Goal: Task Accomplishment & Management: Use online tool/utility

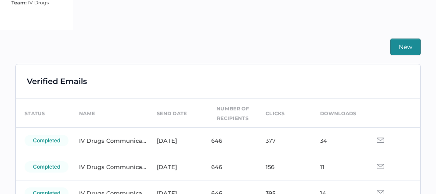
scroll to position [188, 0]
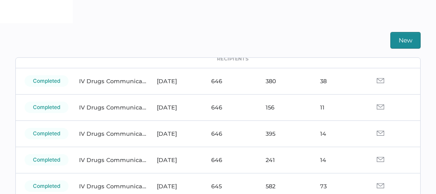
scroll to position [54, 0]
